Goal: Transaction & Acquisition: Purchase product/service

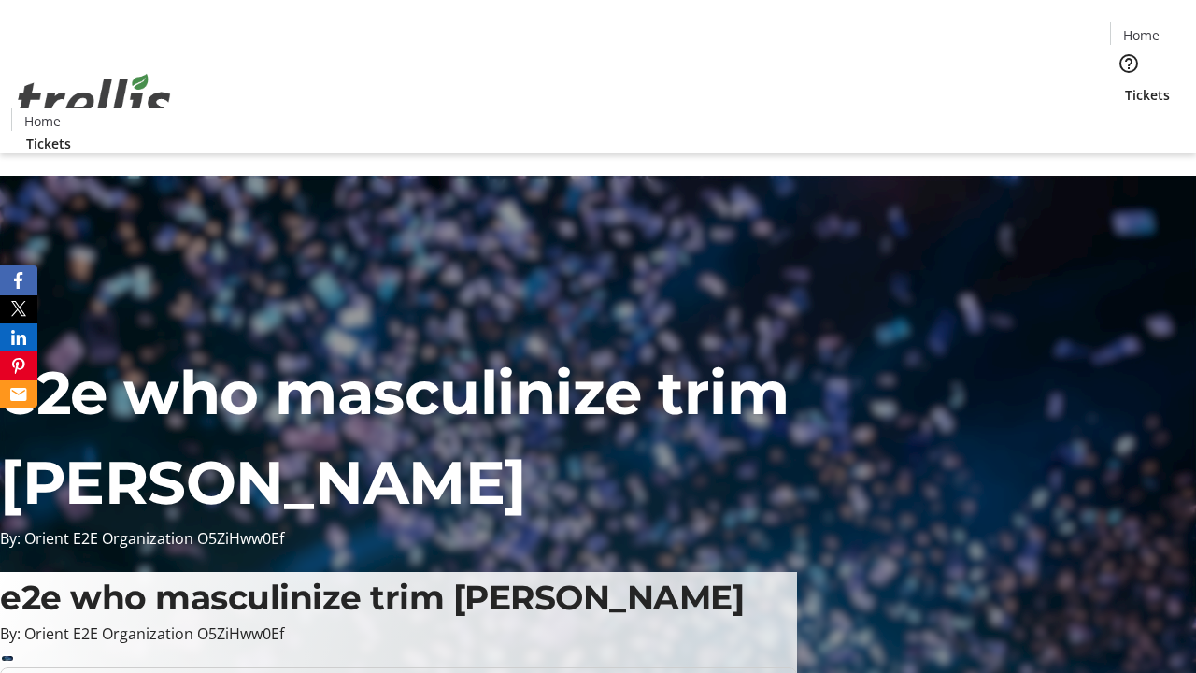
click at [1125, 85] on span "Tickets" at bounding box center [1147, 95] width 45 height 20
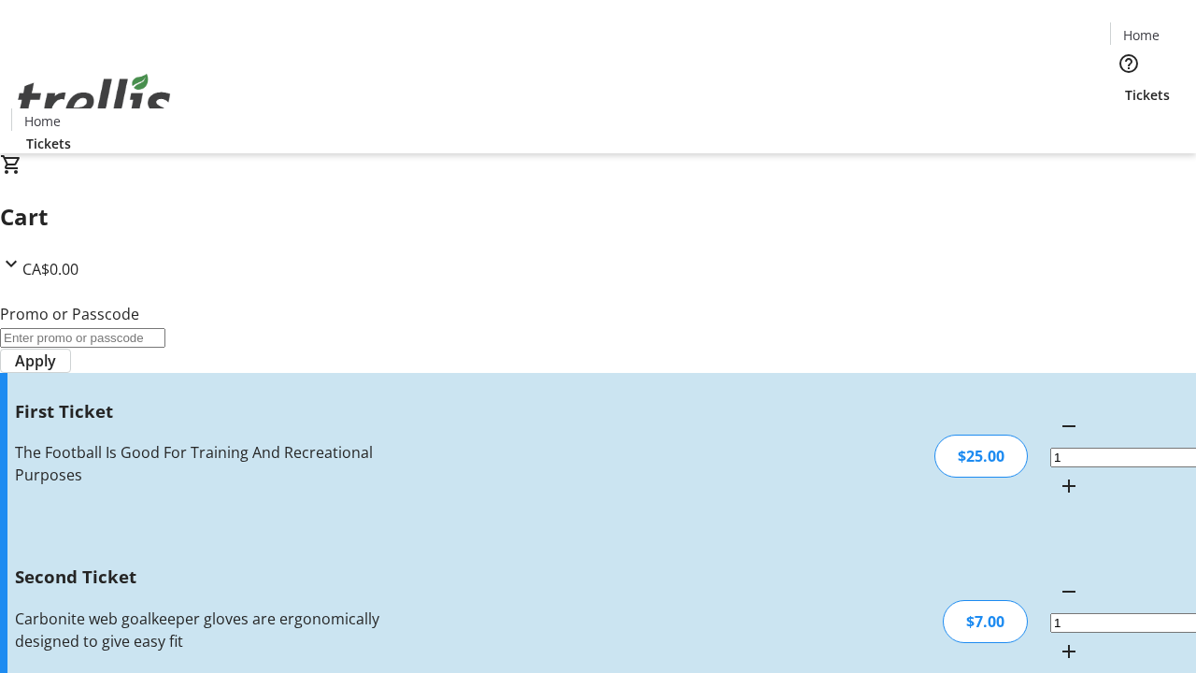
click at [1057, 640] on mat-icon "Increment by one" at bounding box center [1068, 651] width 22 height 22
type input "2"
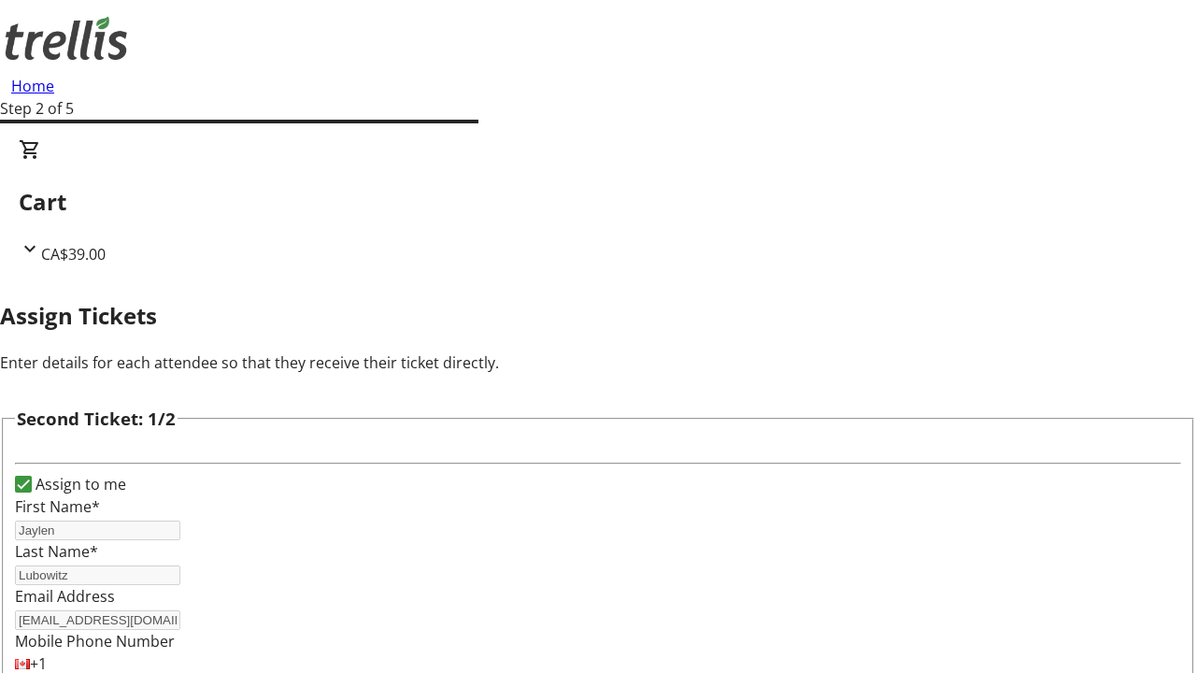
scroll to position [305, 0]
